Goal: Navigation & Orientation: Find specific page/section

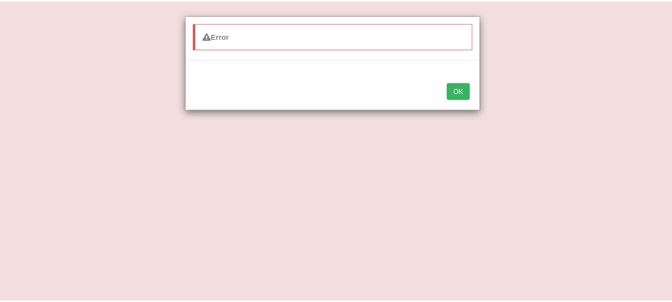
scroll to position [199, 0]
click at [471, 93] on button "OK" at bounding box center [463, 91] width 23 height 17
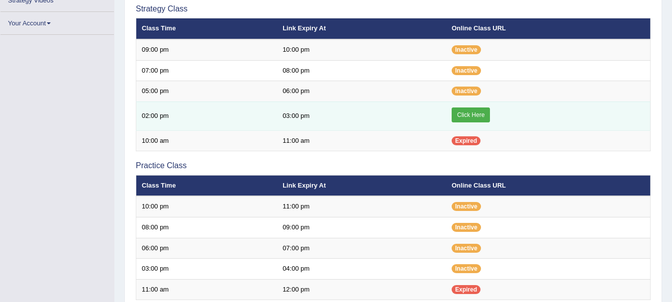
click at [463, 114] on link "Click Here" at bounding box center [471, 114] width 38 height 15
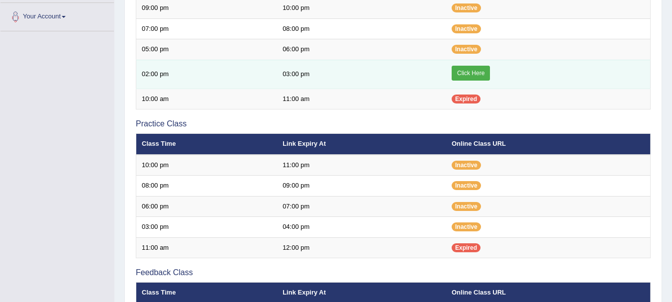
click at [479, 69] on link "Click Here" at bounding box center [471, 73] width 38 height 15
click at [467, 71] on link "Click Here" at bounding box center [471, 73] width 38 height 15
click at [487, 75] on link "Click Here" at bounding box center [471, 73] width 38 height 15
click at [483, 79] on link "Click Here" at bounding box center [471, 73] width 38 height 15
drag, startPoint x: 473, startPoint y: 60, endPoint x: 472, endPoint y: 69, distance: 9.5
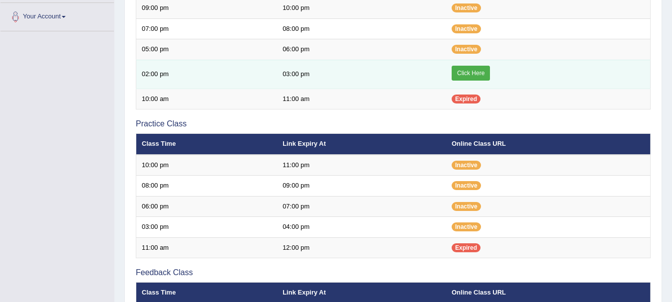
click at [472, 69] on td "Click Here" at bounding box center [548, 74] width 204 height 29
click at [472, 69] on link "Click Here" at bounding box center [471, 73] width 38 height 15
click at [462, 71] on link "Click Here" at bounding box center [471, 73] width 38 height 15
